Goal: Information Seeking & Learning: Stay updated

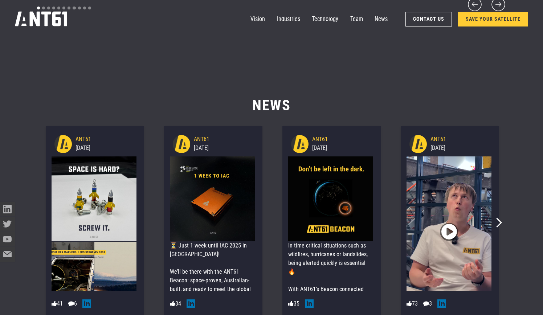
scroll to position [4113, 0]
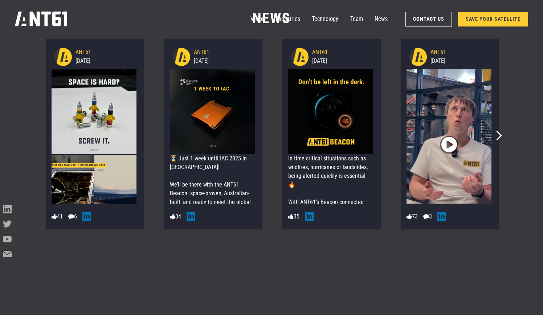
click at [456, 146] on span "" at bounding box center [450, 144] width 16 height 27
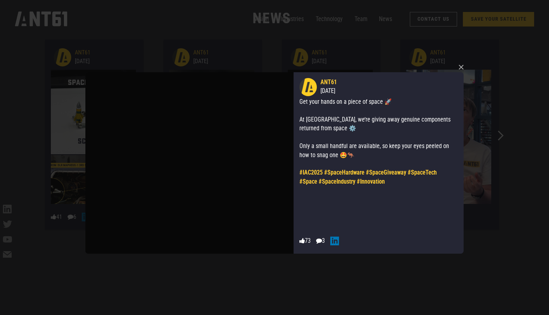
click at [498, 137] on div "×  ANT61 [DATE] Get your hands on a piece of space 🚀 At IAC, we’re giving away…" at bounding box center [274, 157] width 549 height 315
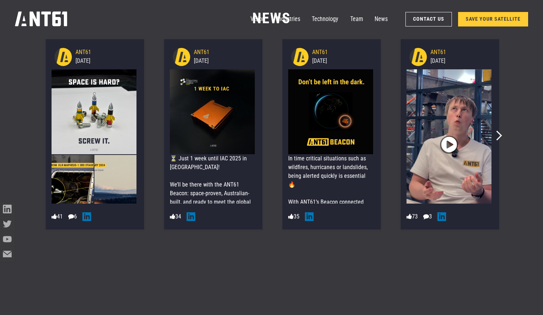
click at [78, 118] on img at bounding box center [94, 111] width 85 height 85
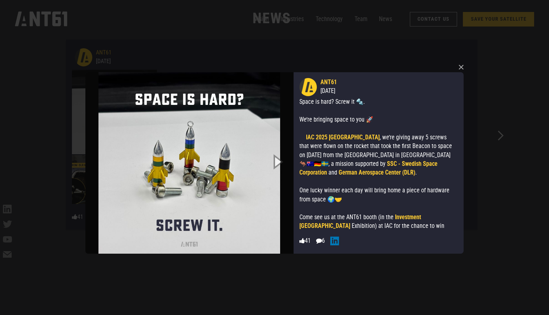
click at [279, 161] on icon "Next slide" at bounding box center [277, 162] width 33 height 40
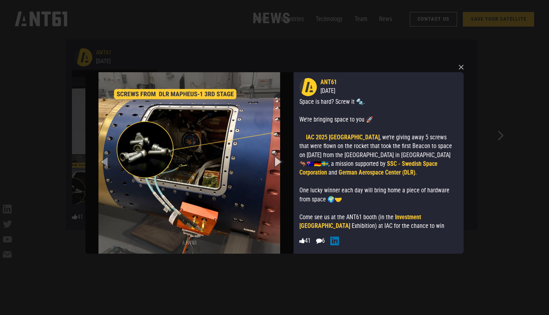
click at [276, 162] on icon "Next slide" at bounding box center [277, 162] width 33 height 40
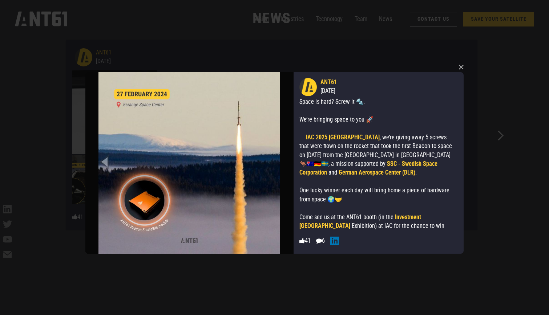
click at [276, 162] on img at bounding box center [189, 163] width 208 height 182
click at [512, 158] on div "× ANT61 [DATE] Space is hard? Screw it 🔩. We’re bringing space to you 🚀 At [GEO…" at bounding box center [274, 157] width 549 height 315
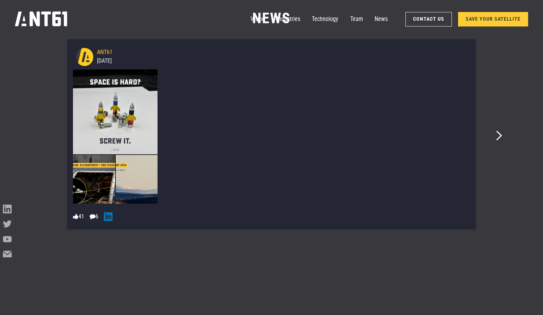
click at [502, 138] on div "ANT61 [DATE] Space is hard? Screw it 🔩. We’re bringing space to you 🚀 At [GEOGR…" at bounding box center [272, 134] width 472 height 196
click at [449, 64] on div "[DATE]" at bounding box center [282, 61] width 371 height 9
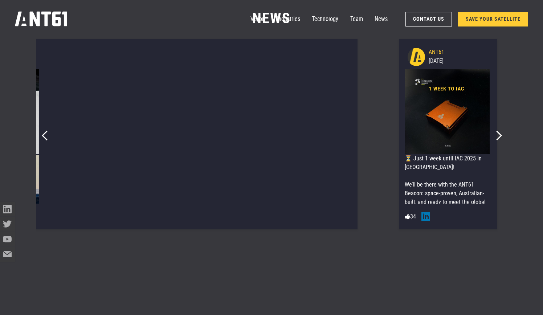
click at [466, 133] on img at bounding box center [447, 111] width 85 height 85
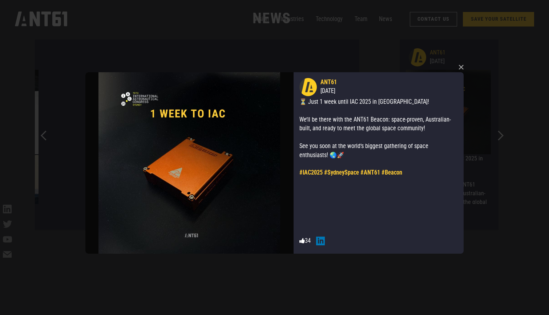
click at [500, 134] on div "× ANT61 [DATE] ⏳ Just 1 week until IAC 2025 in [GEOGRAPHIC_DATA]! We’ll be ther…" at bounding box center [274, 157] width 549 height 315
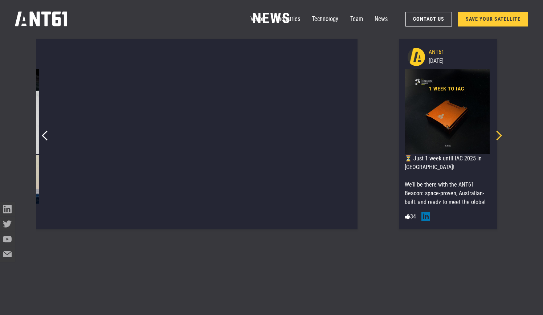
click at [500, 137] on icon "Next slide" at bounding box center [497, 136] width 10 height 10
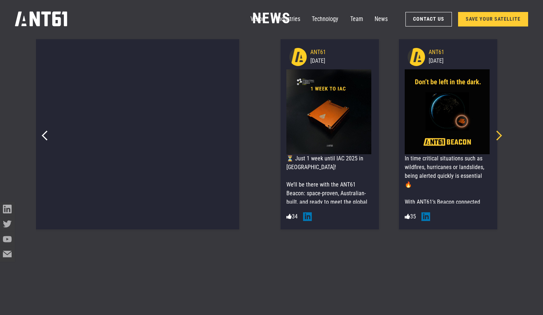
click at [500, 137] on icon "Next slide" at bounding box center [497, 136] width 10 height 10
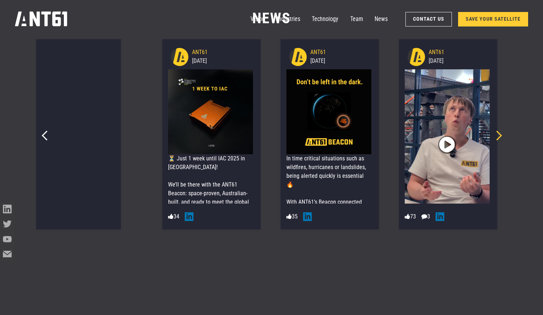
click at [500, 137] on icon "Next slide" at bounding box center [497, 136] width 10 height 10
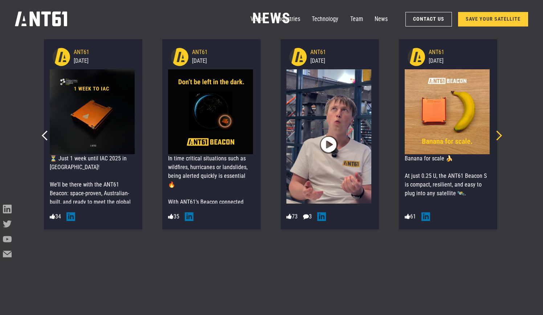
click at [500, 137] on icon "Next slide" at bounding box center [497, 136] width 10 height 10
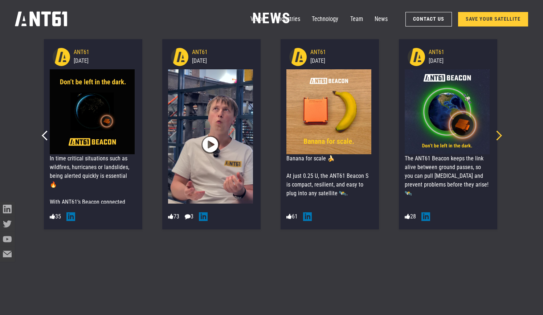
click at [500, 137] on icon "Next slide" at bounding box center [497, 136] width 10 height 10
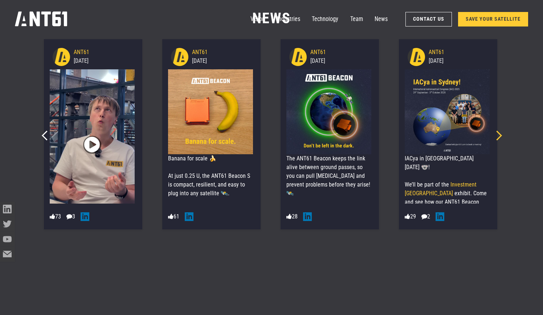
click at [500, 137] on icon "Next slide" at bounding box center [497, 136] width 10 height 10
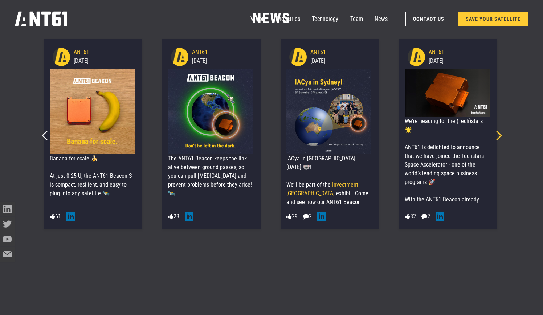
click at [500, 137] on icon "Next slide" at bounding box center [497, 136] width 10 height 10
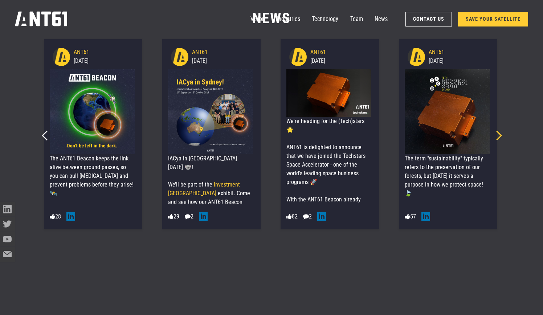
click at [500, 137] on icon "Next slide" at bounding box center [497, 136] width 10 height 10
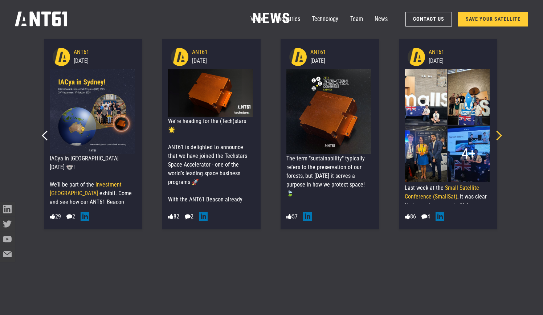
click at [500, 137] on icon "Next slide" at bounding box center [497, 136] width 10 height 10
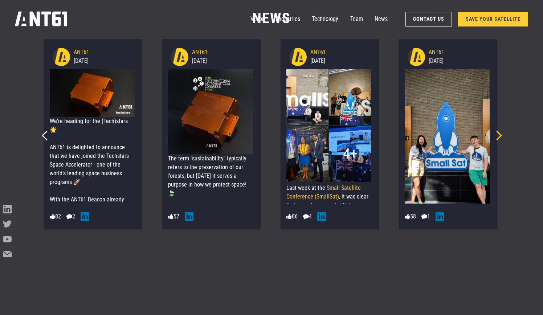
click at [500, 137] on icon "Next slide" at bounding box center [497, 136] width 10 height 10
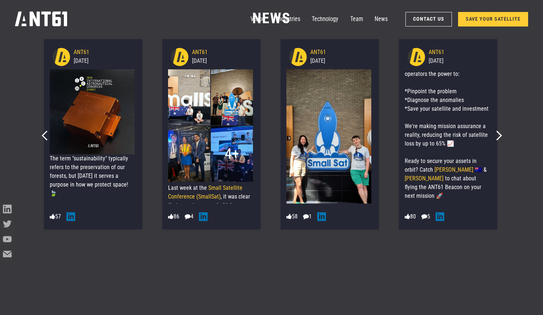
scroll to position [182, 0]
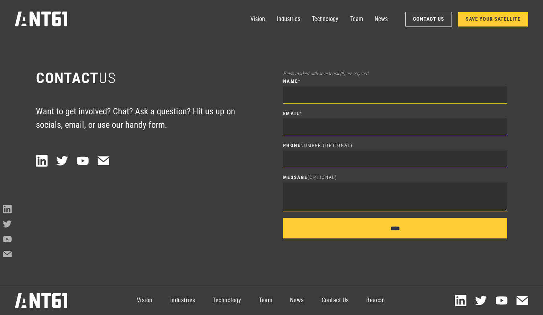
scroll to position [4393, 0]
